Goal: Transaction & Acquisition: Purchase product/service

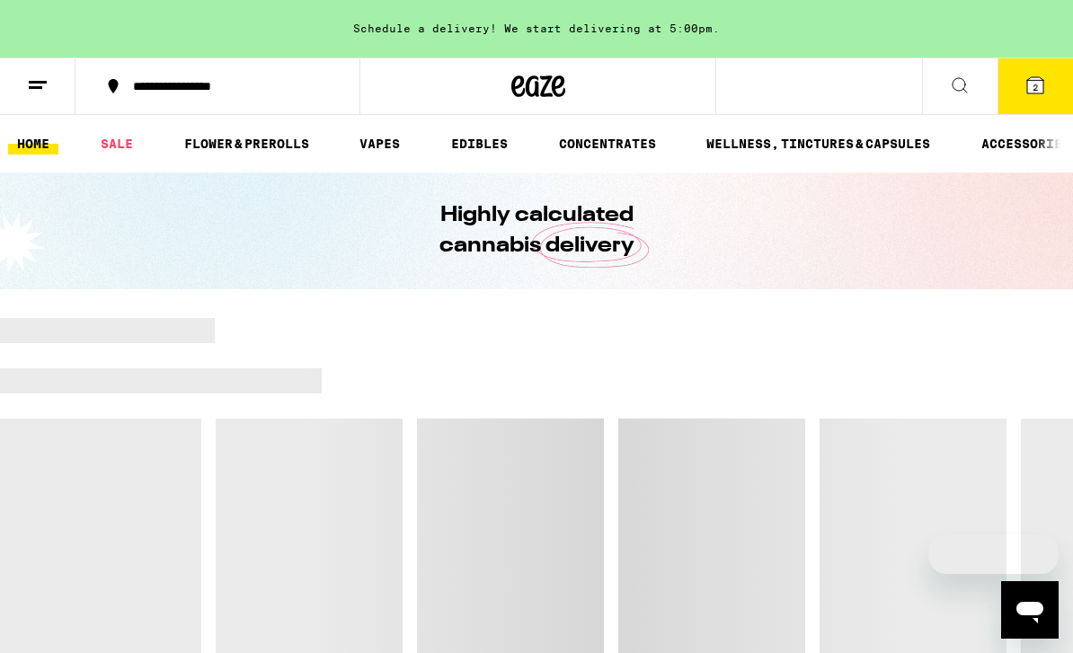
click at [1038, 105] on button "2" at bounding box center [1034, 86] width 75 height 56
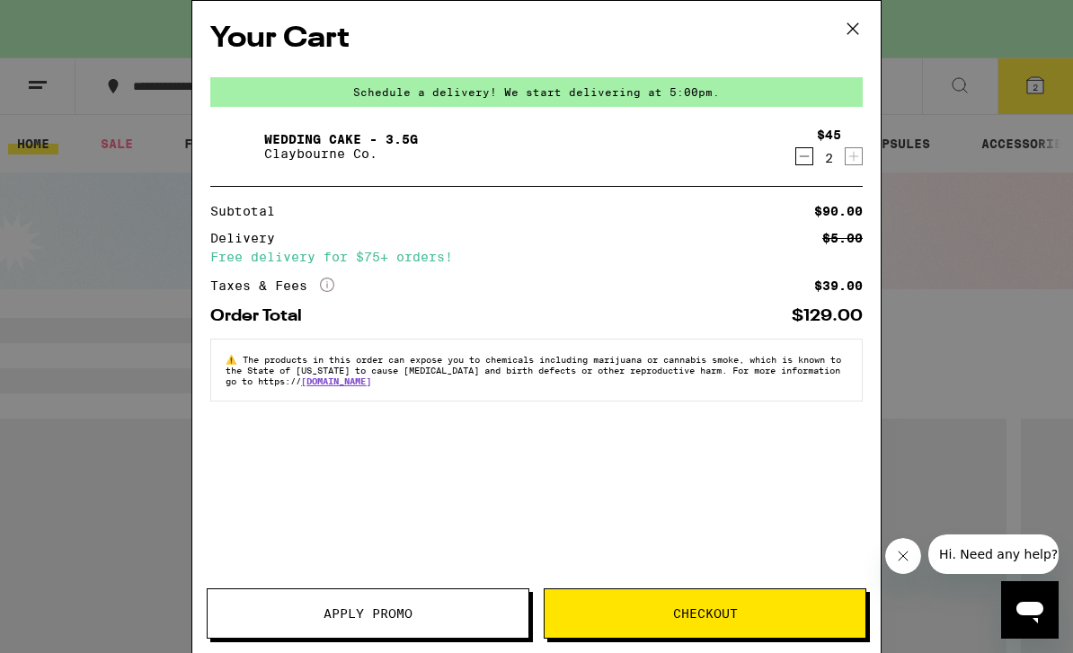
click at [812, 440] on div "Your Cart Schedule a delivery! We start delivering at 5:00pm. Wedding Cake - 3.…" at bounding box center [536, 300] width 688 height 598
